Goal: Understand process/instructions: Learn how to perform a task or action

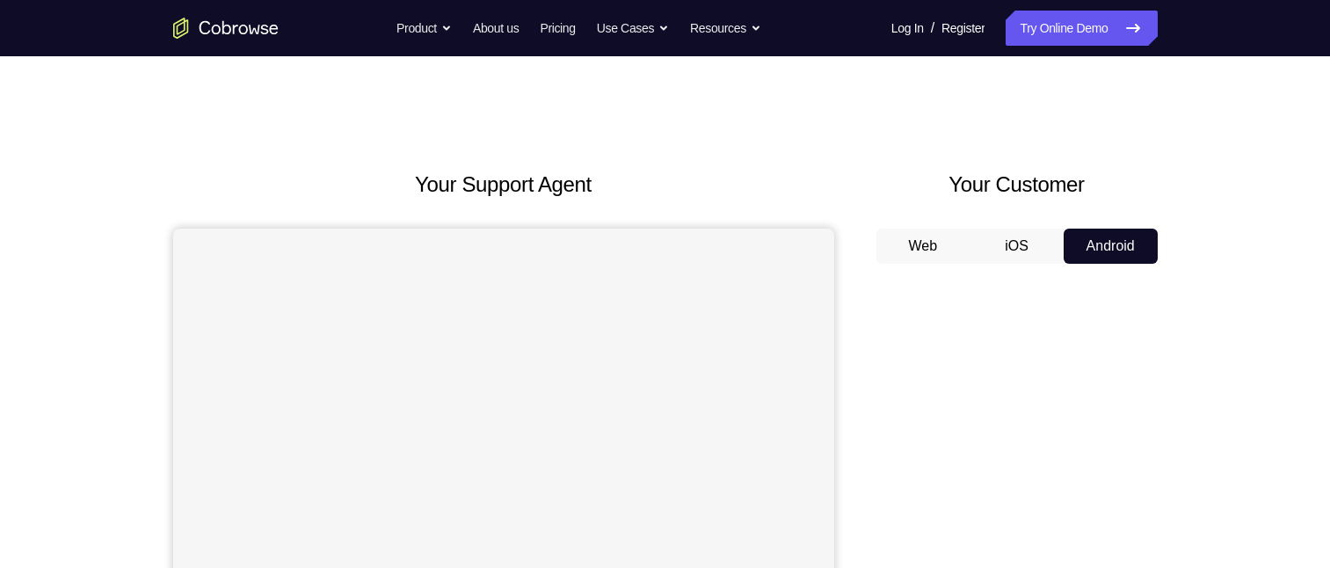
click at [187, 186] on h2 "Your Support Agent" at bounding box center [503, 185] width 661 height 32
click at [189, 186] on h2 "Your Support Agent" at bounding box center [503, 185] width 661 height 32
click at [200, 182] on h2 "Your Support Agent" at bounding box center [503, 185] width 661 height 32
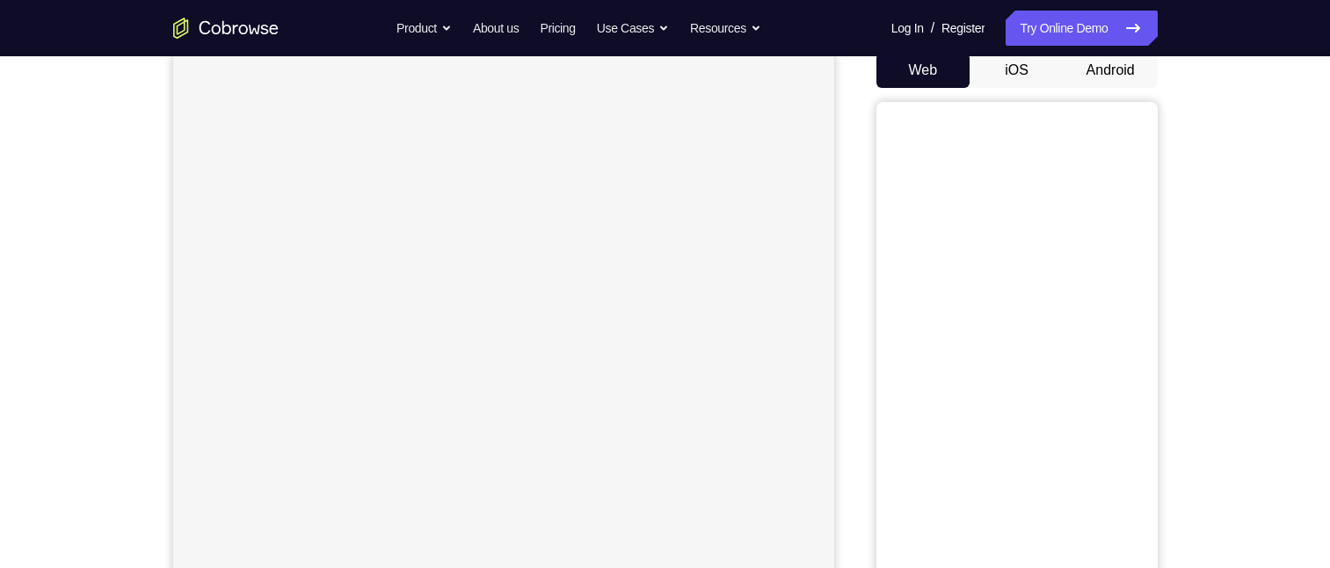
scroll to position [176, 0]
click at [1110, 84] on button "Android" at bounding box center [1111, 70] width 94 height 35
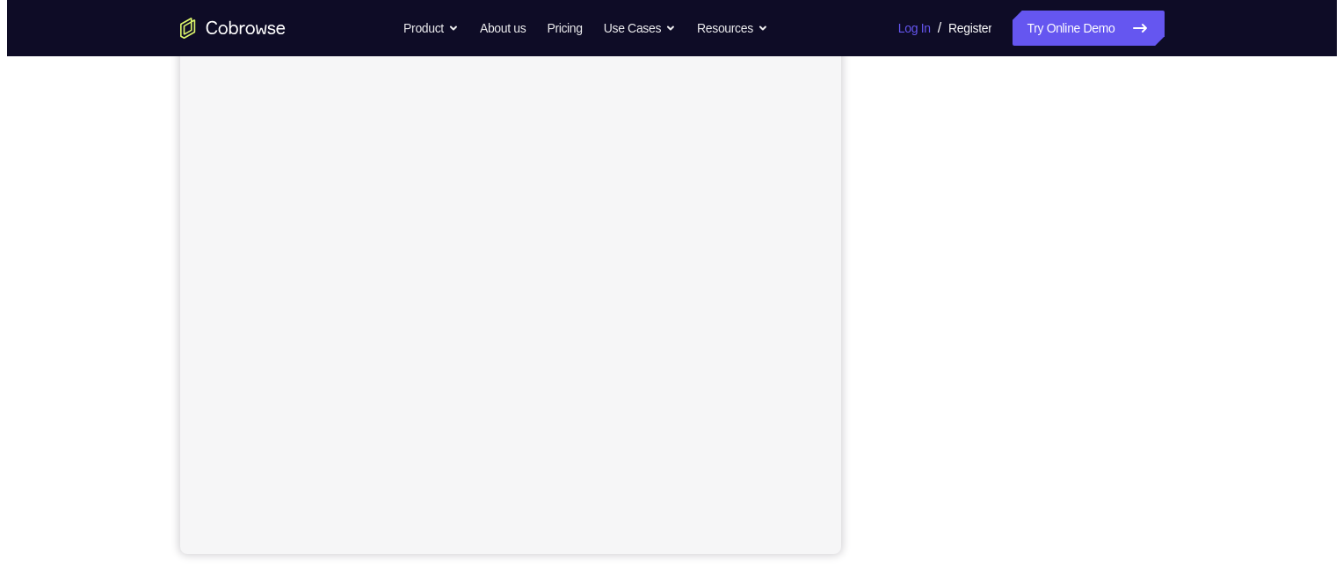
scroll to position [0, 0]
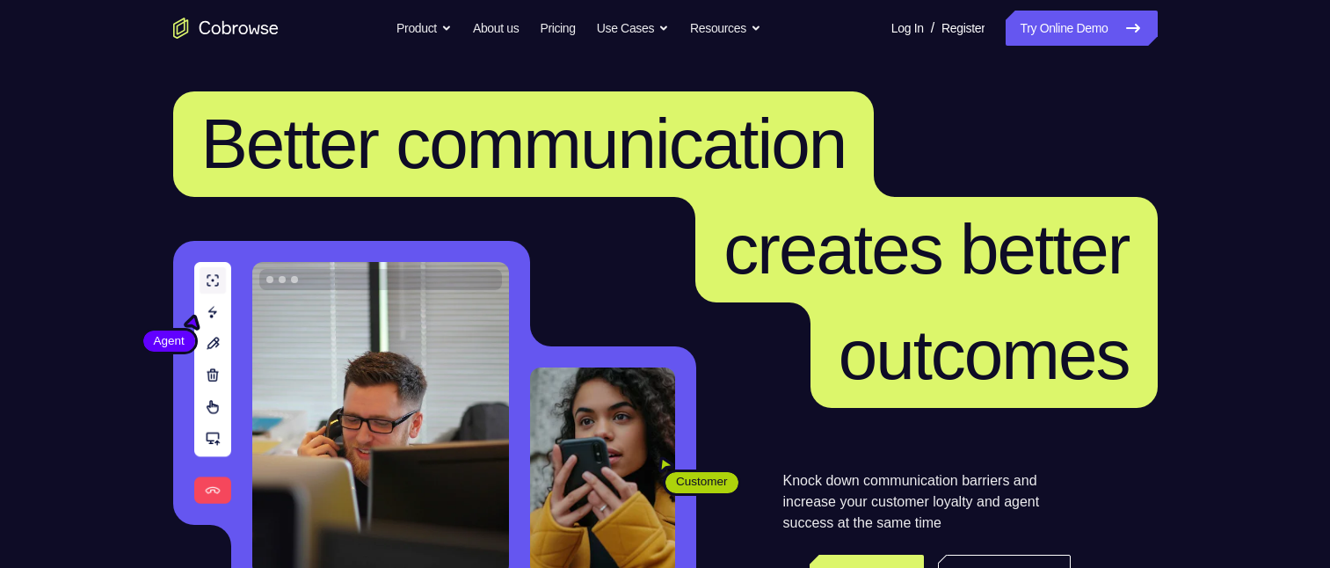
scroll to position [176, 0]
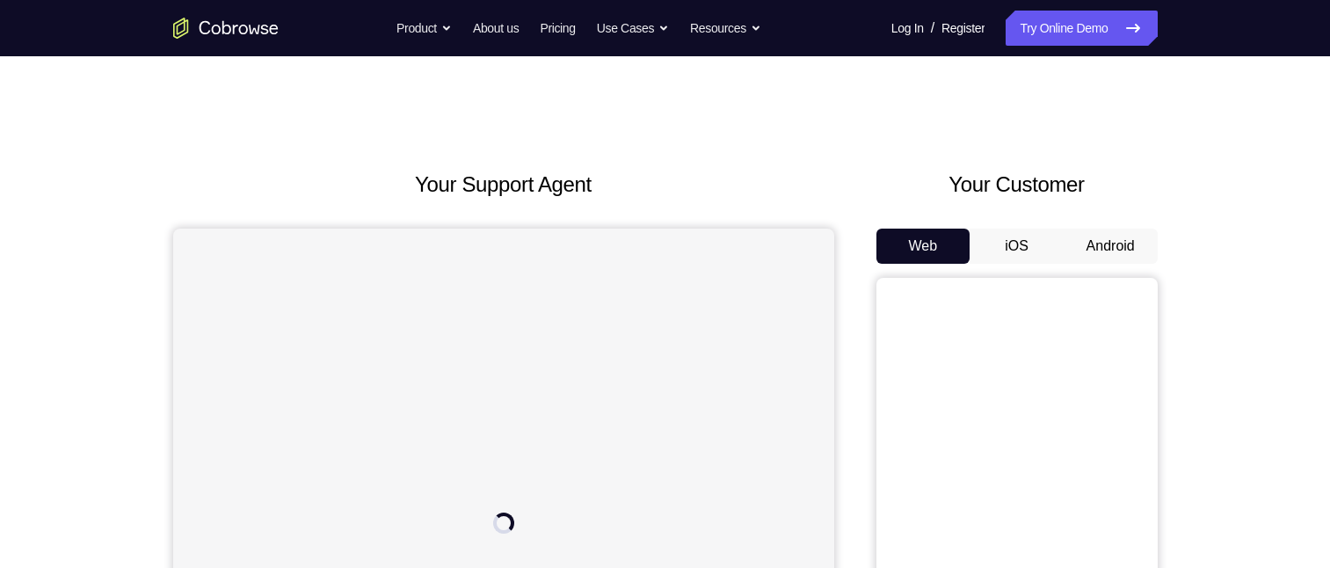
click at [1100, 247] on button "Android" at bounding box center [1111, 246] width 94 height 35
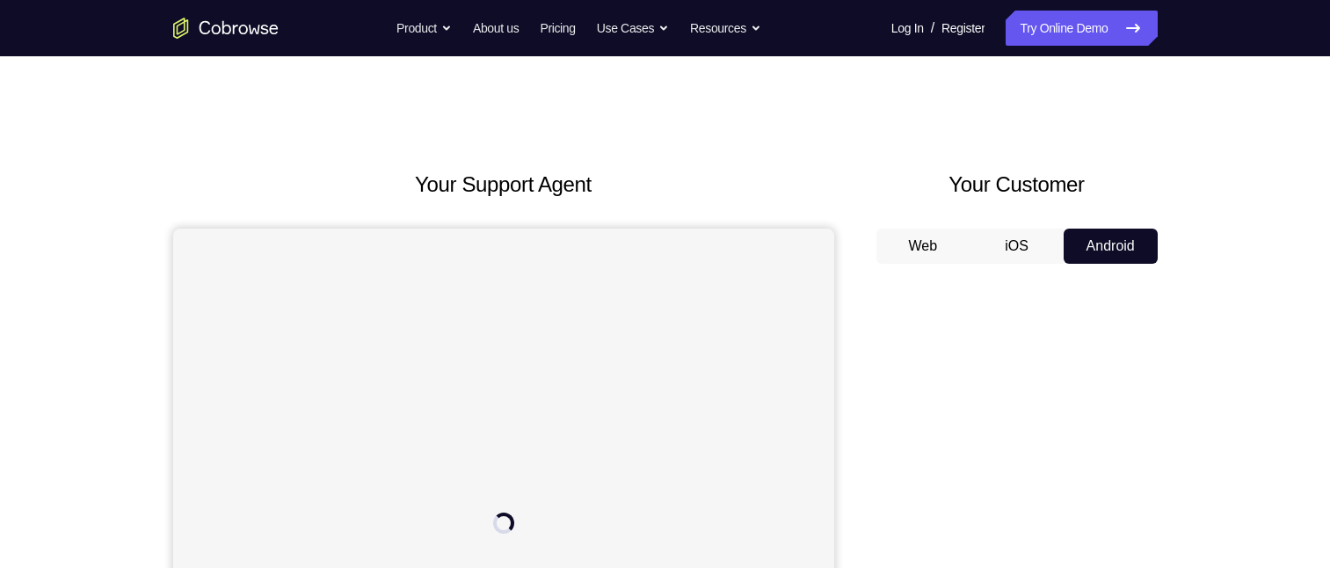
scroll to position [176, 0]
click at [950, 229] on button "Web" at bounding box center [924, 246] width 94 height 35
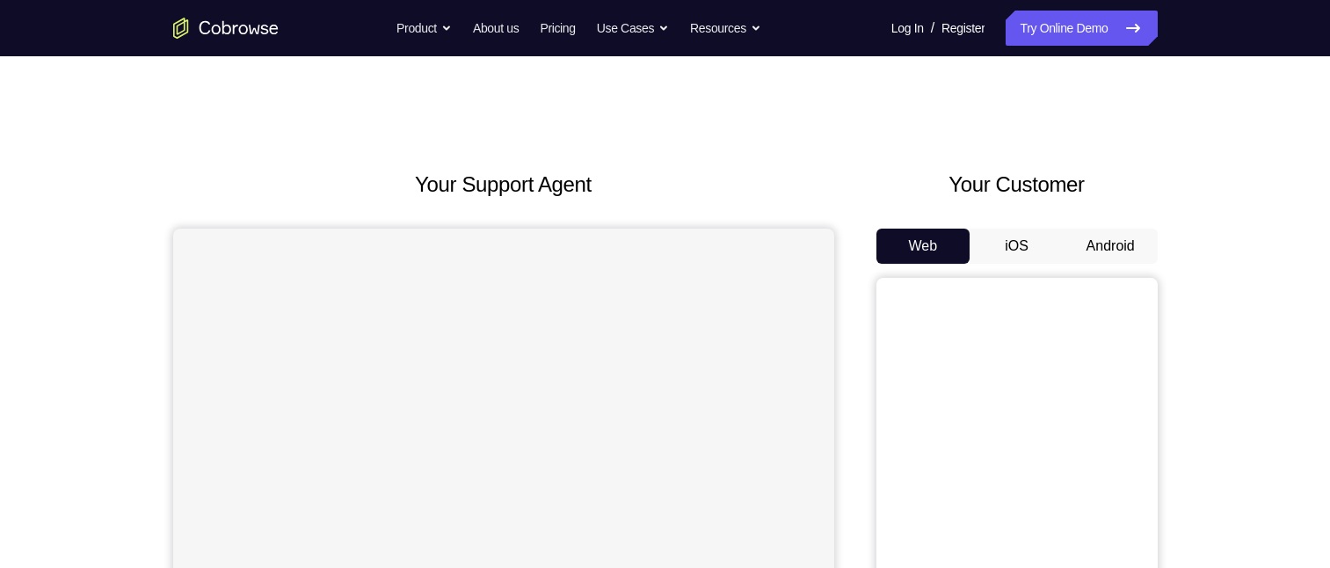
click at [1108, 256] on button "Android" at bounding box center [1111, 246] width 94 height 35
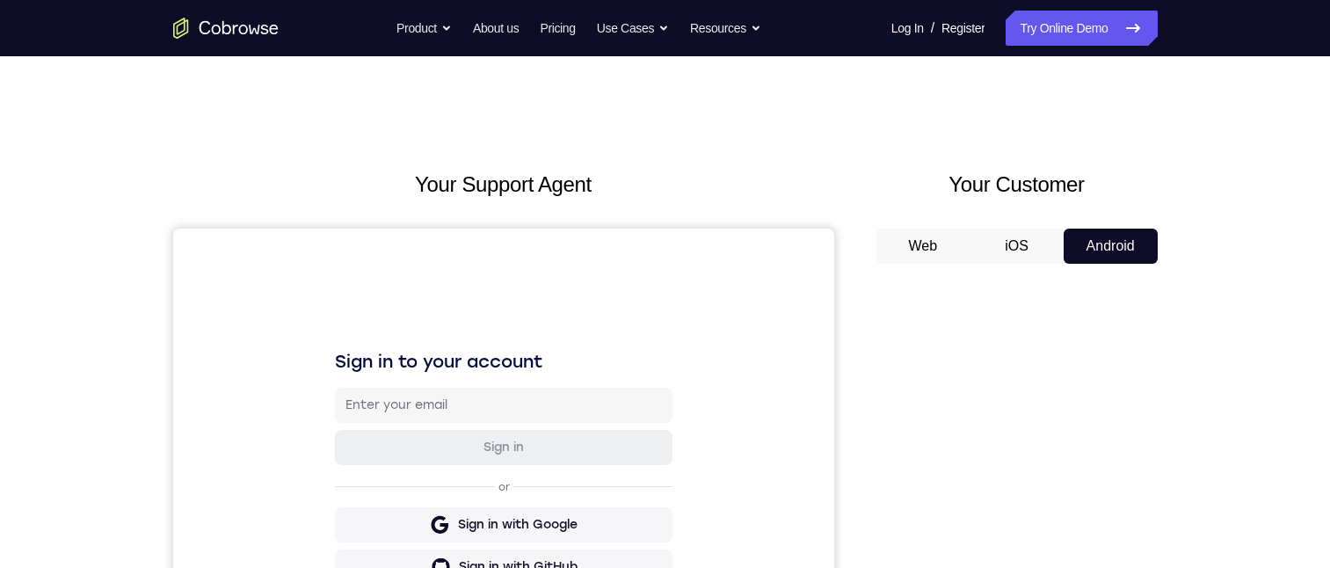
scroll to position [264, 0]
